Goal: Information Seeking & Learning: Learn about a topic

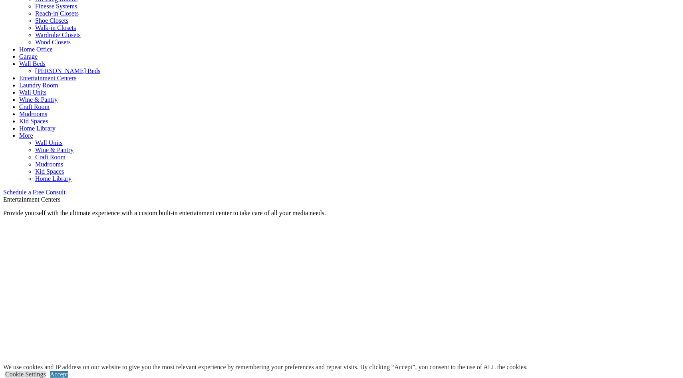
scroll to position [349, 0]
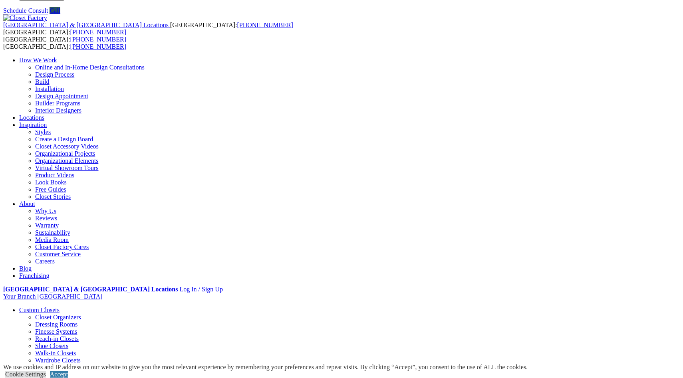
scroll to position [20, 0]
